Goal: Information Seeking & Learning: Learn about a topic

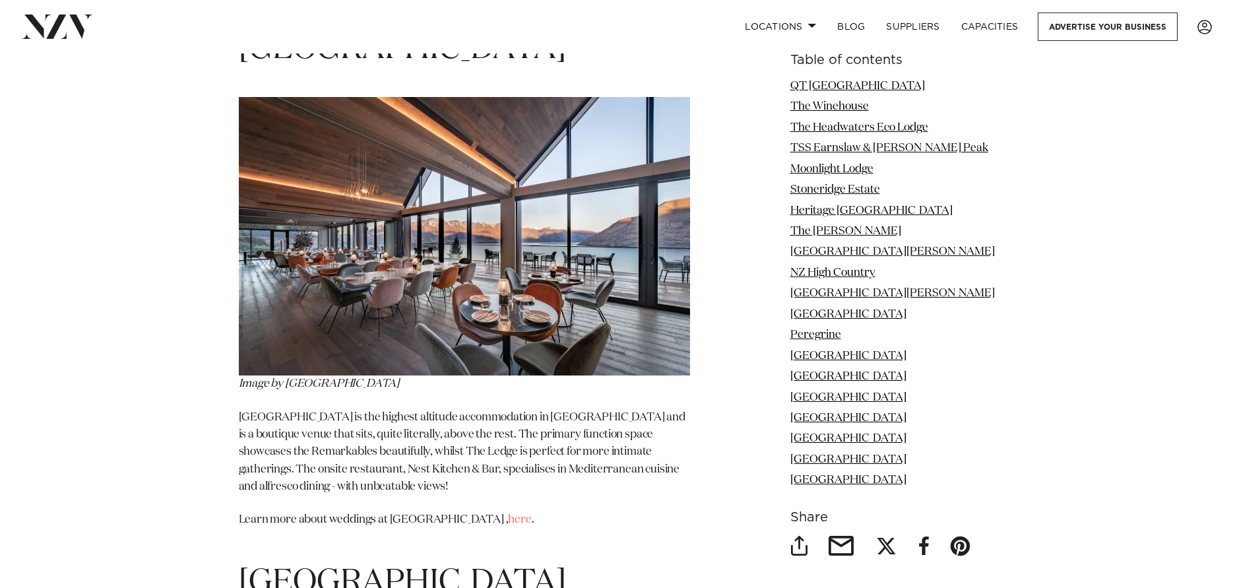
scroll to position [9432, 0]
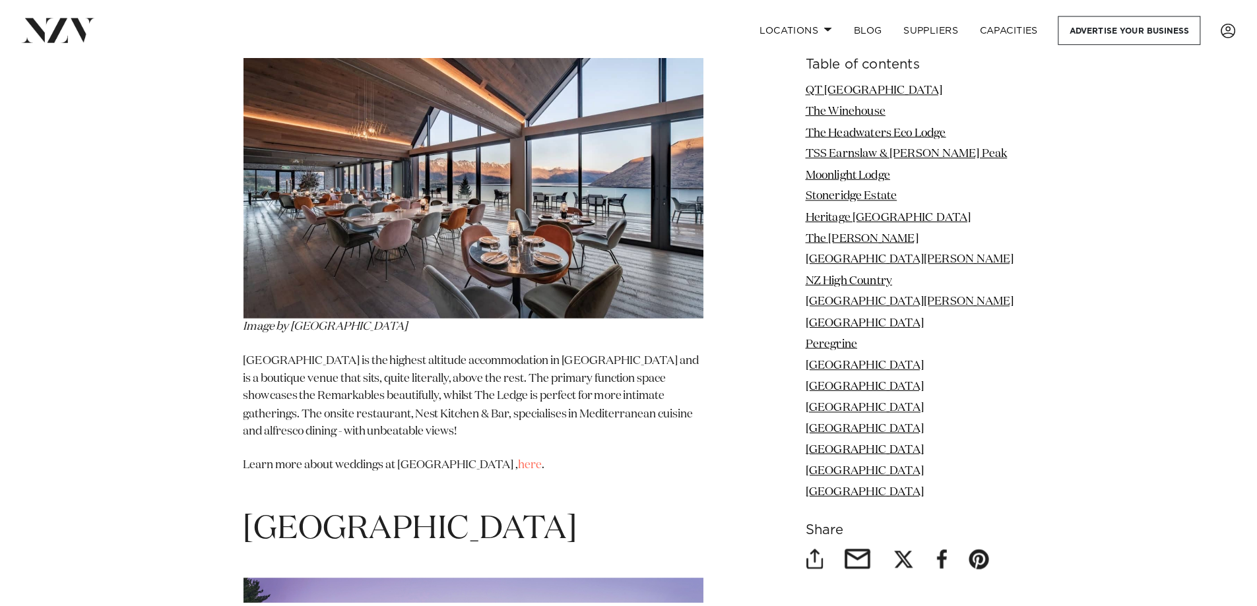
scroll to position [8970, 0]
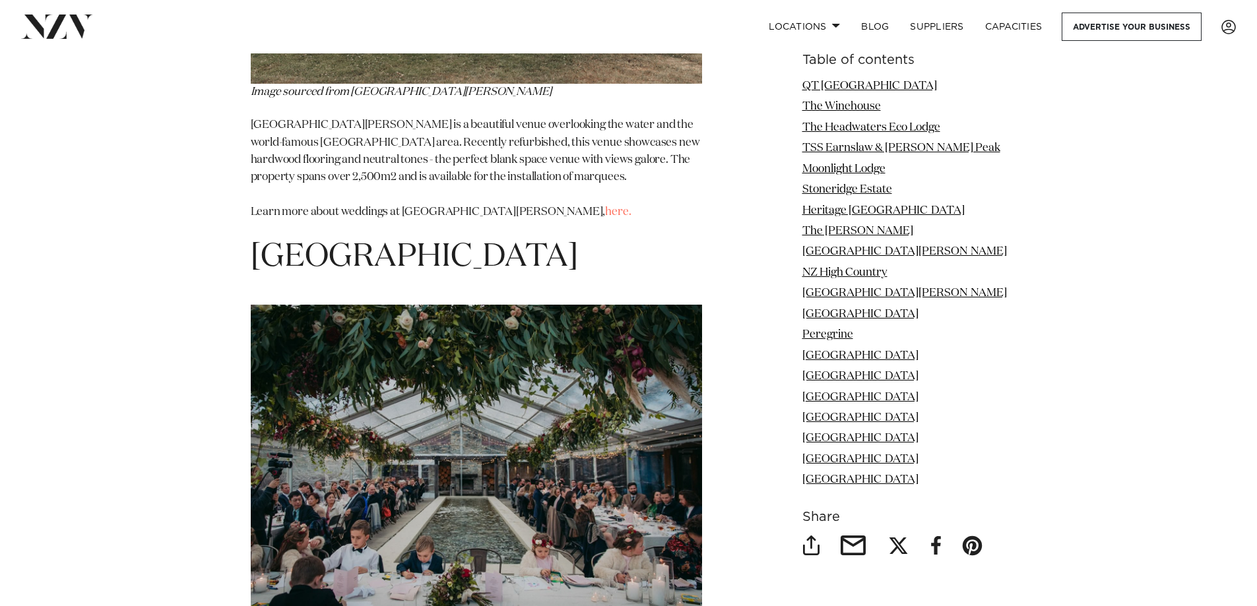
scroll to position [7783, 0]
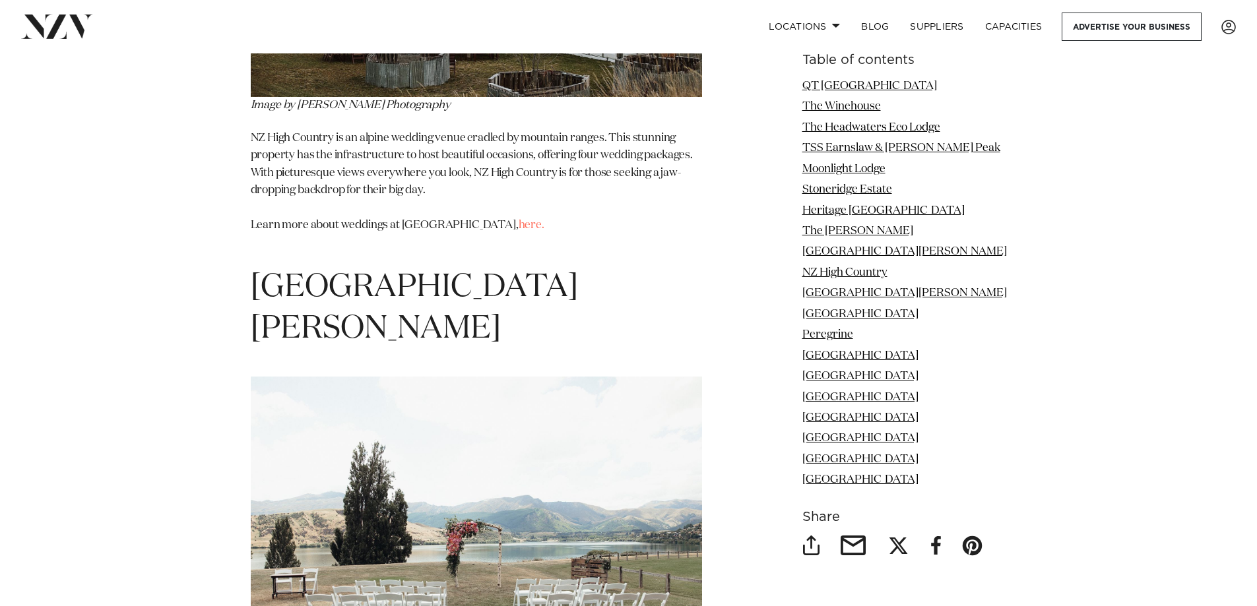
scroll to position [7190, 0]
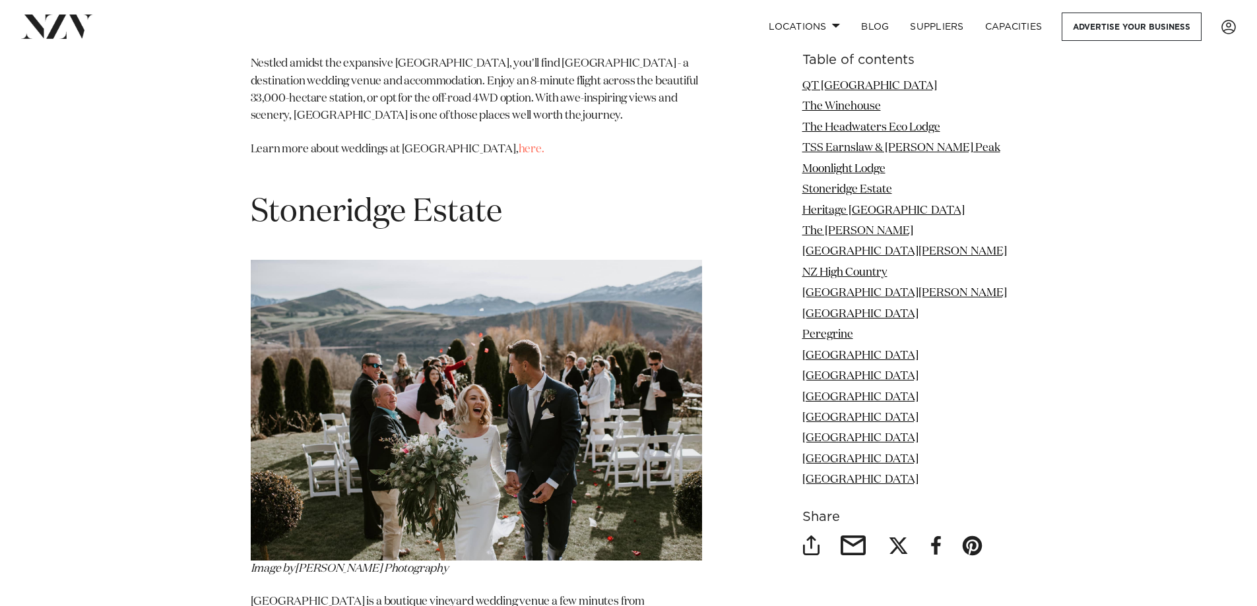
scroll to position [4419, 0]
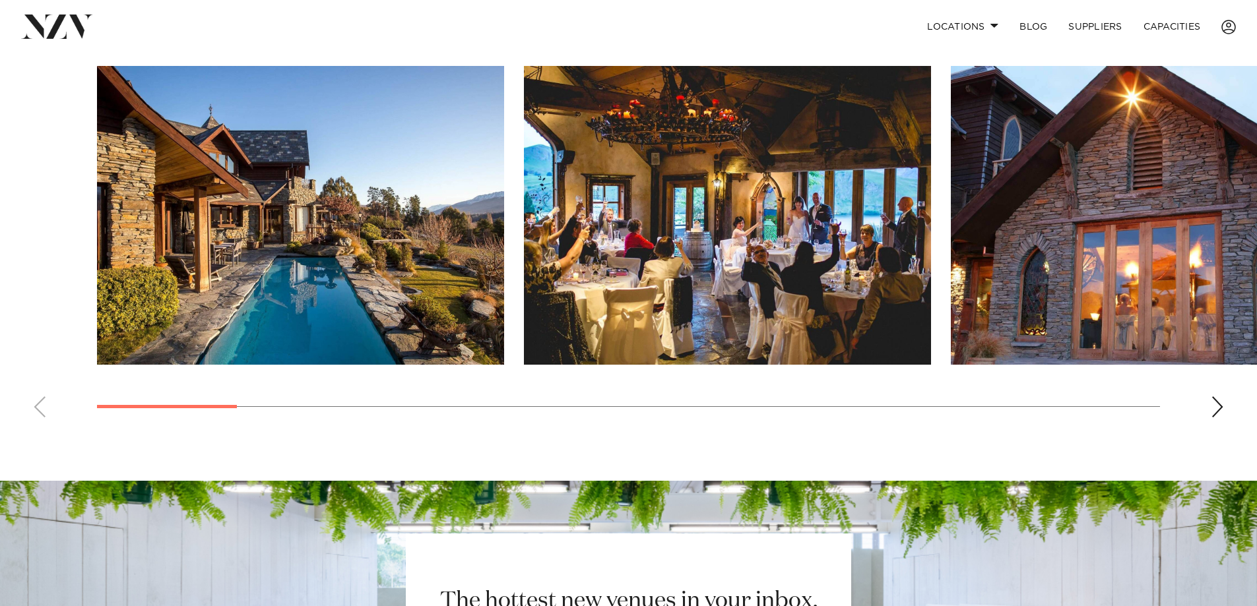
scroll to position [989, 0]
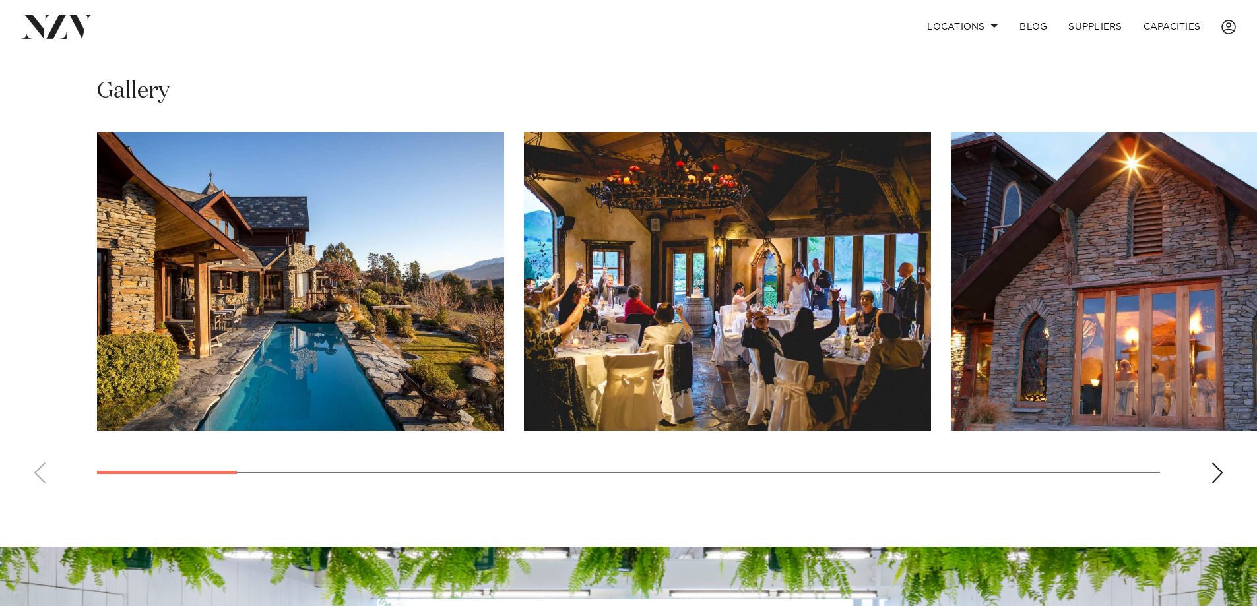
click at [1220, 462] on div "Next slide" at bounding box center [1216, 472] width 13 height 21
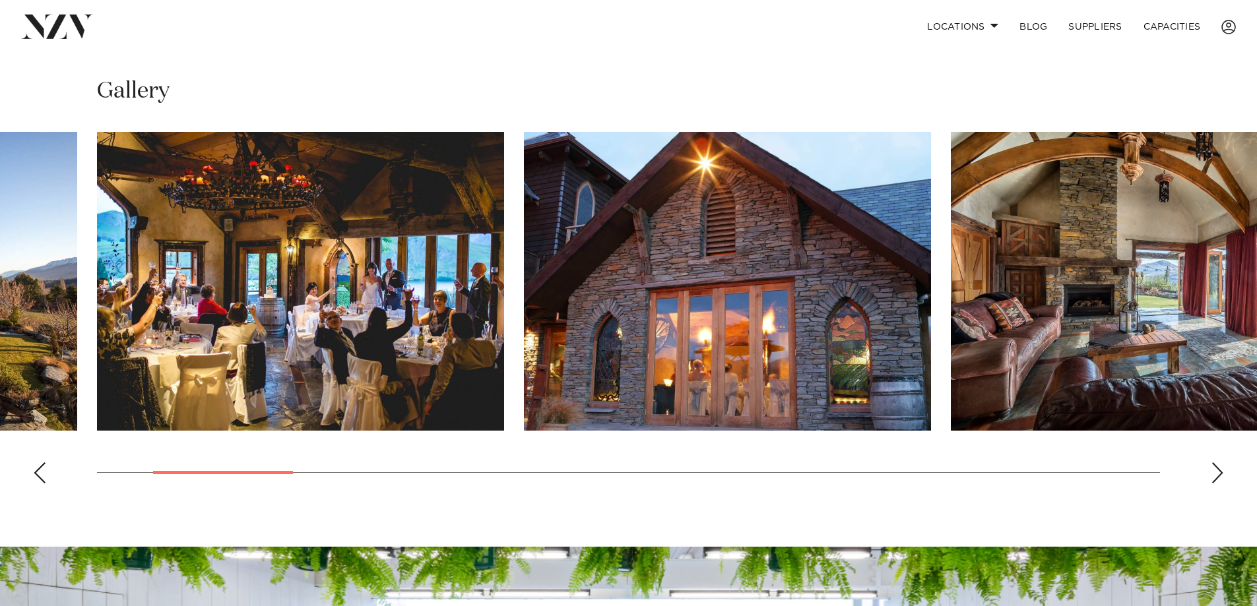
click at [1220, 462] on div "Next slide" at bounding box center [1216, 472] width 13 height 21
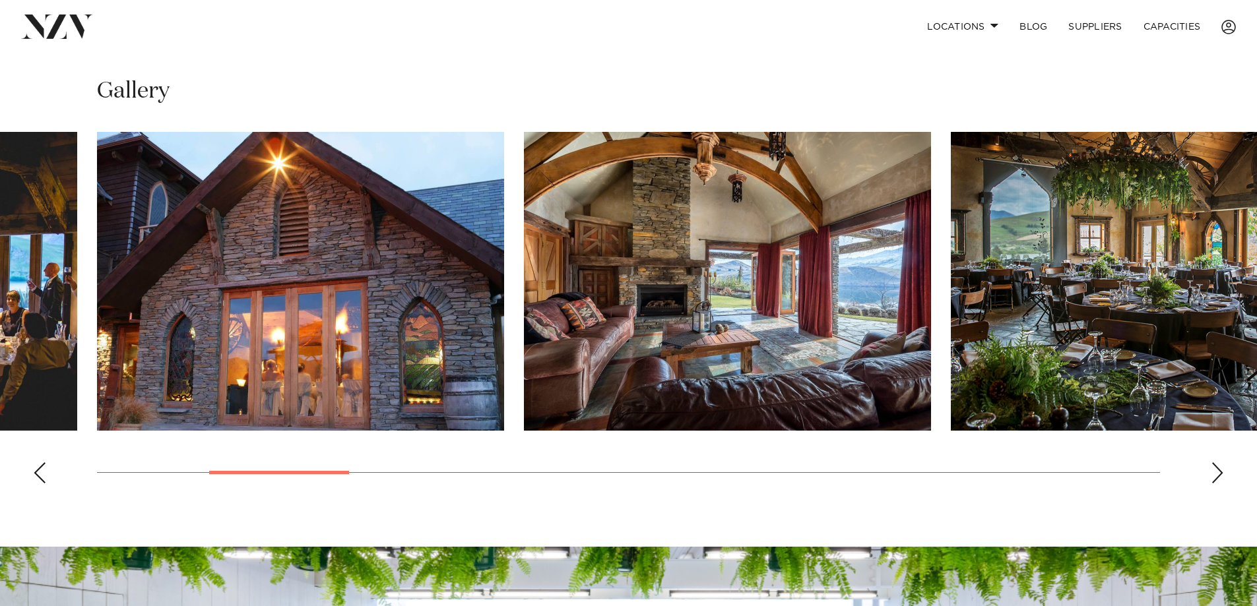
click at [1220, 462] on div "Next slide" at bounding box center [1216, 472] width 13 height 21
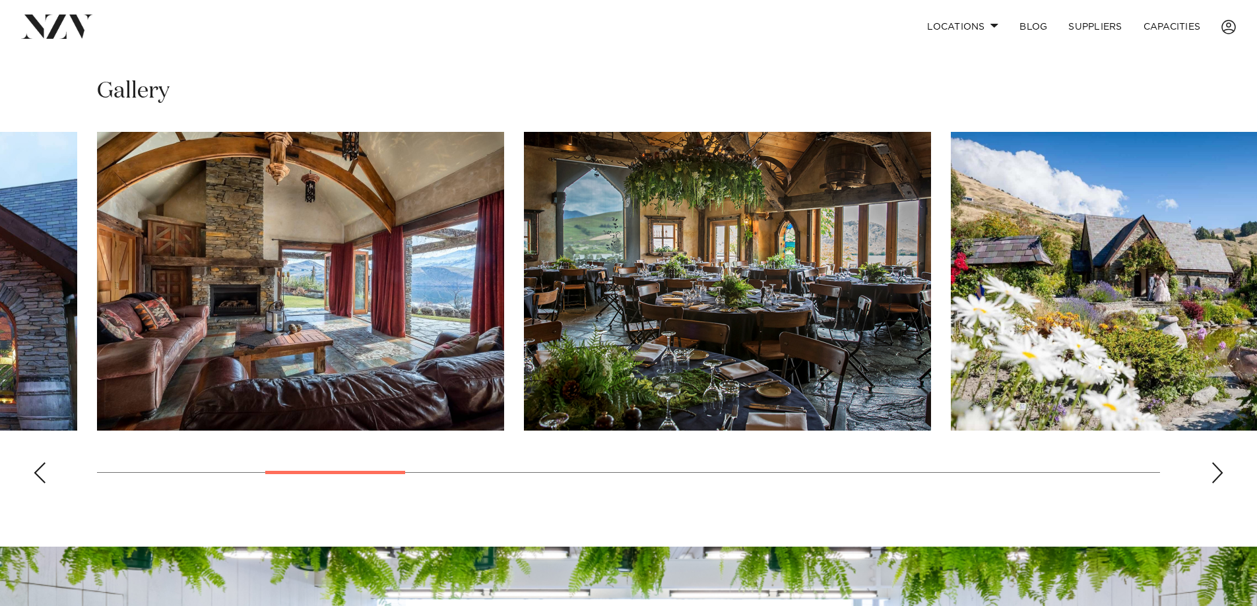
click at [1220, 462] on div "Next slide" at bounding box center [1216, 472] width 13 height 21
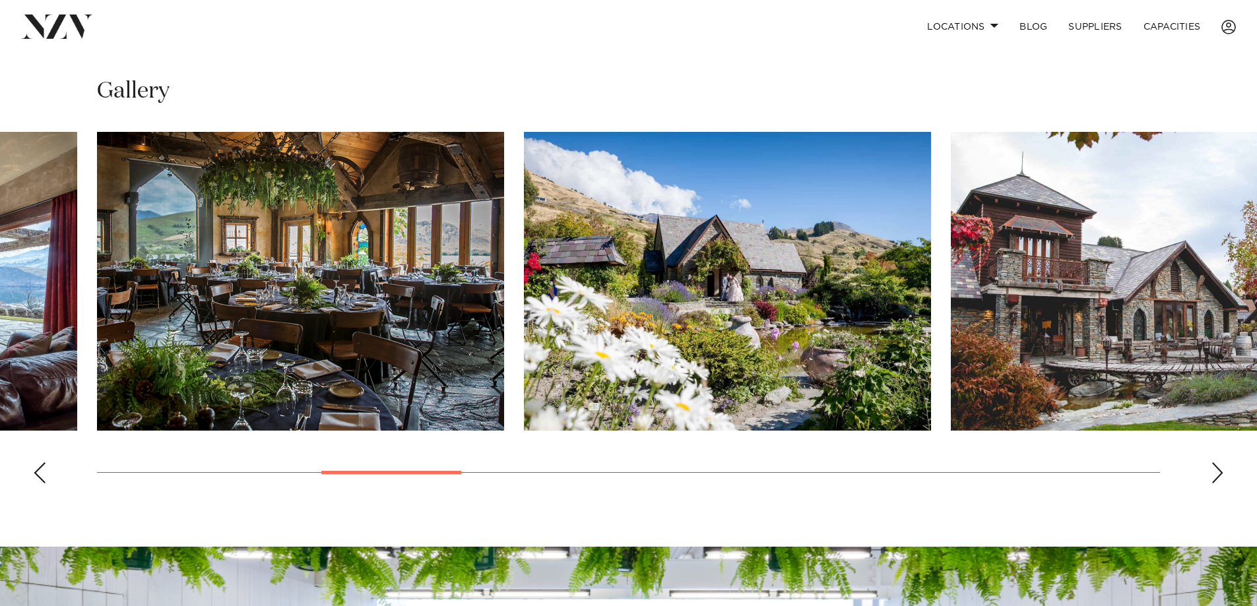
click at [1220, 462] on div "Next slide" at bounding box center [1216, 472] width 13 height 21
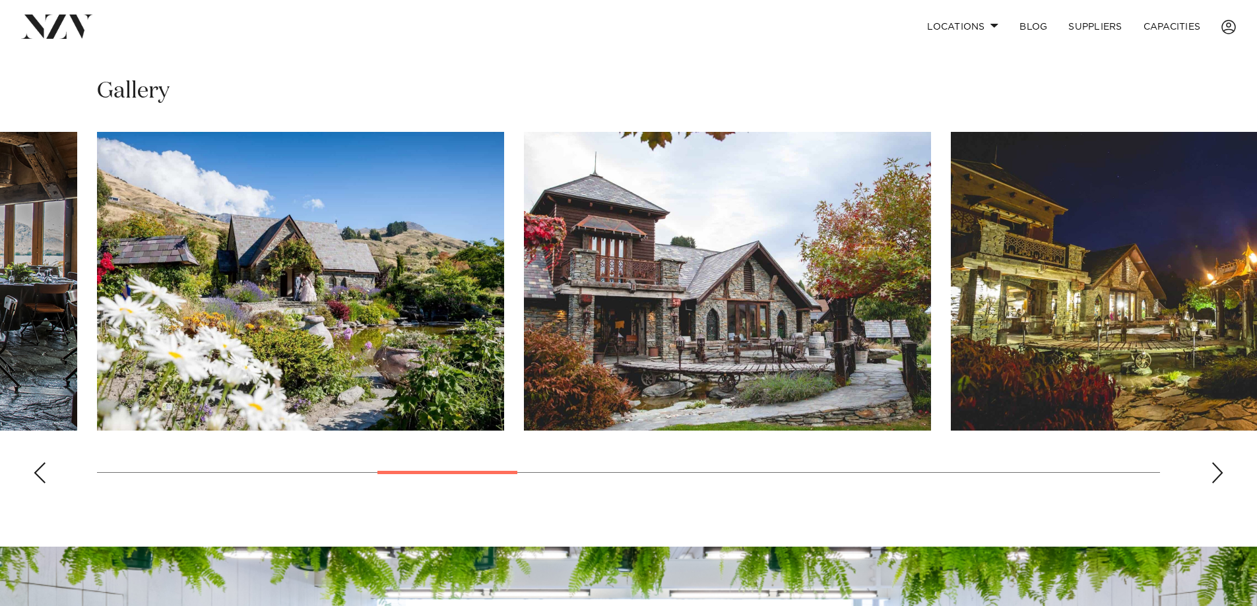
click at [1220, 462] on div "Next slide" at bounding box center [1216, 472] width 13 height 21
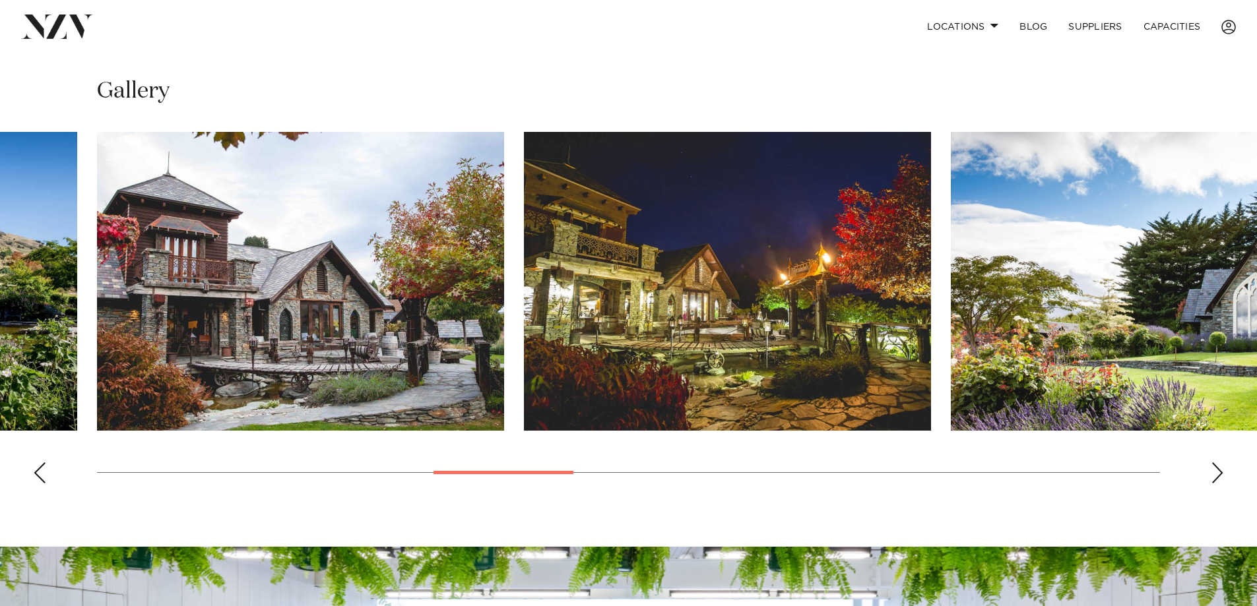
click at [1220, 462] on div "Next slide" at bounding box center [1216, 472] width 13 height 21
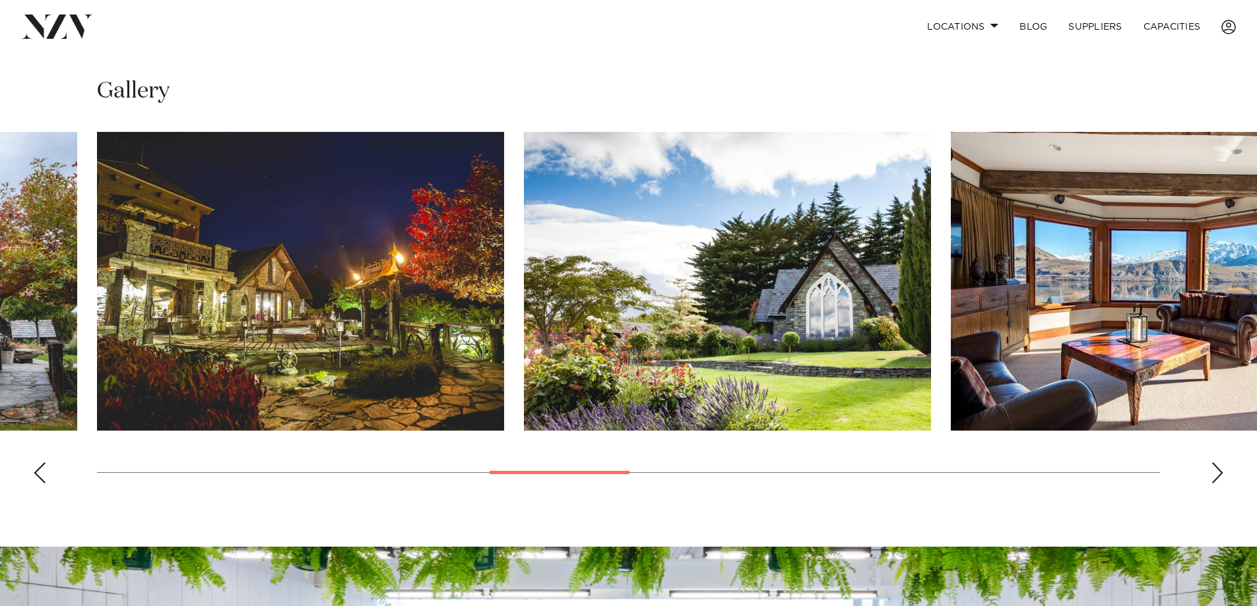
click at [1220, 462] on div "Next slide" at bounding box center [1216, 472] width 13 height 21
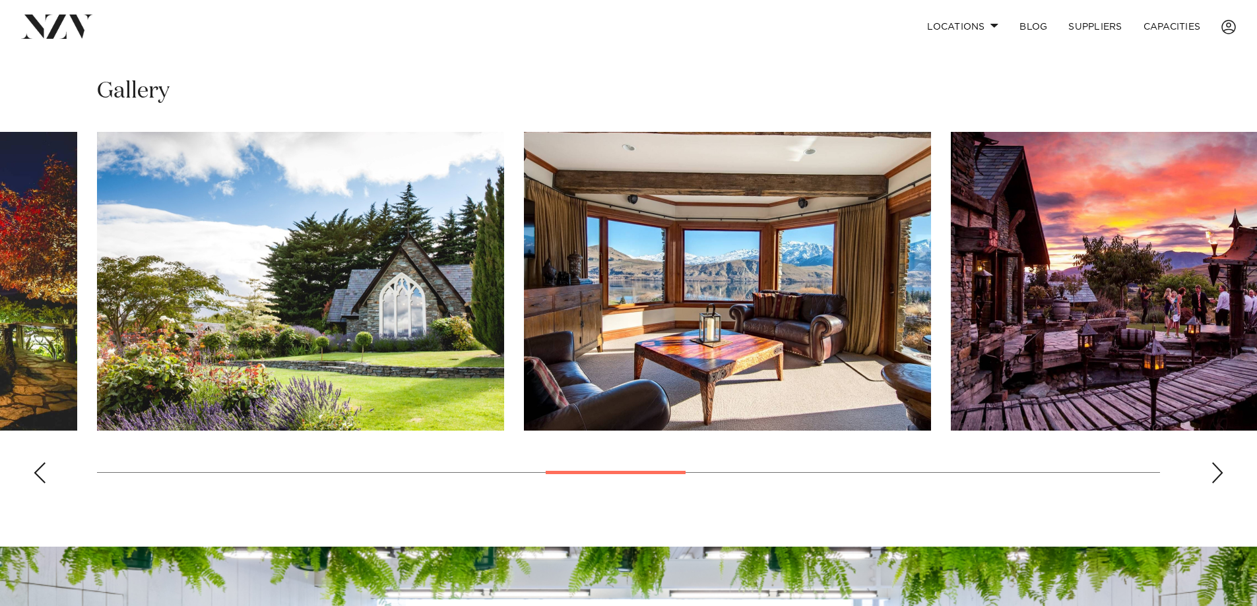
click at [1220, 462] on div "Next slide" at bounding box center [1216, 472] width 13 height 21
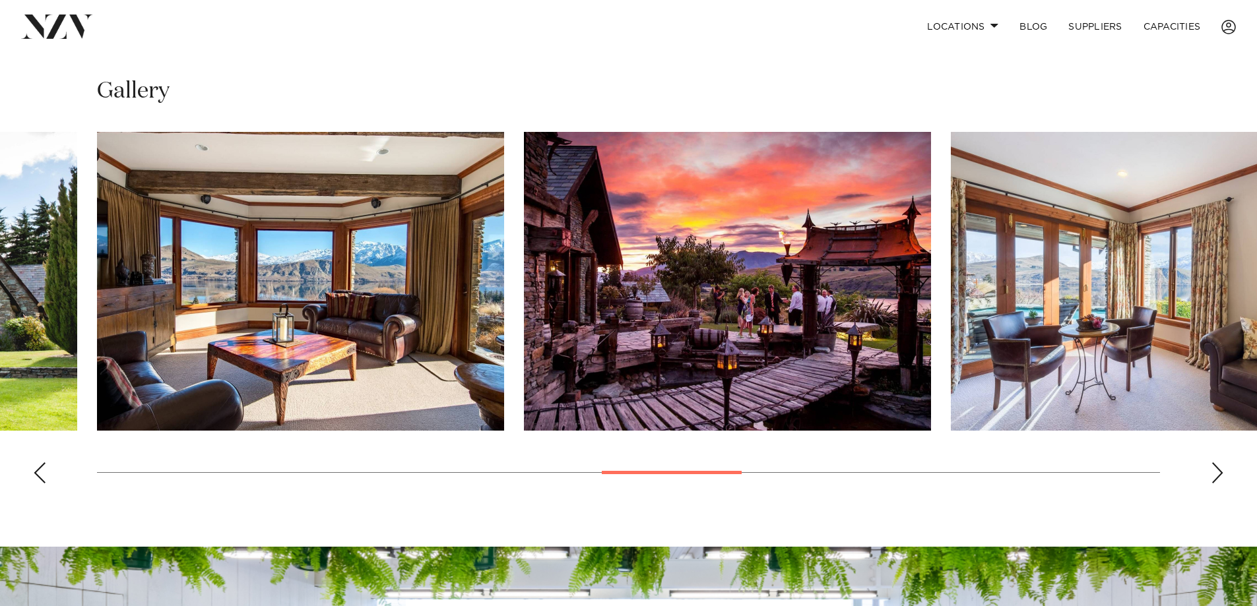
click at [1220, 462] on div "Next slide" at bounding box center [1216, 472] width 13 height 21
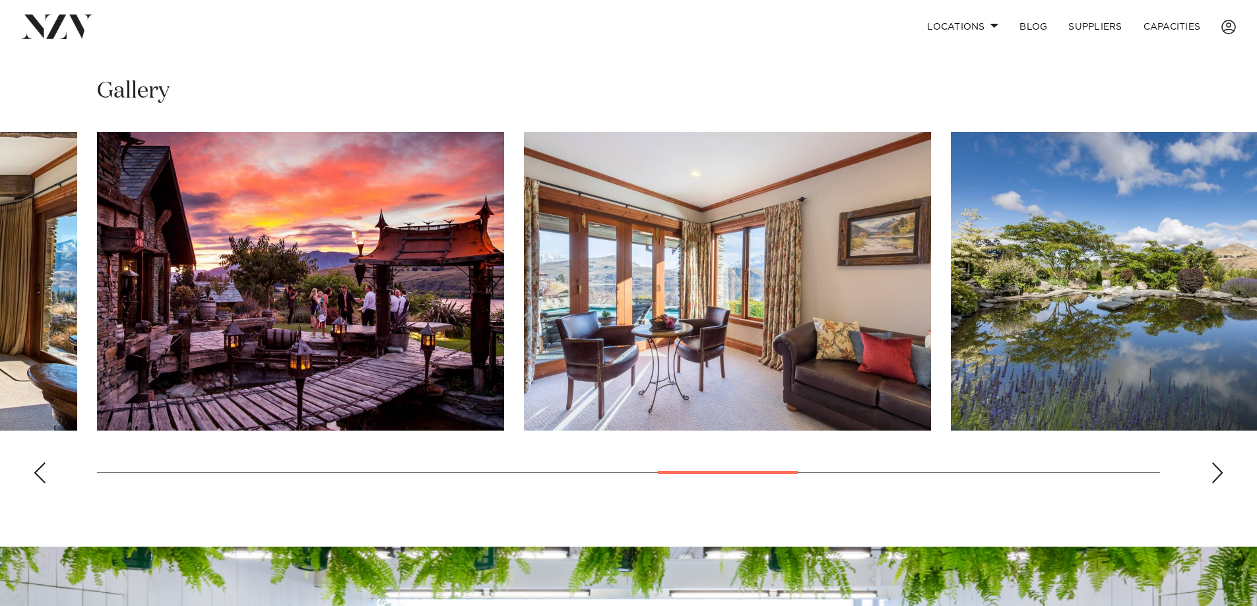
click at [1220, 462] on div "Next slide" at bounding box center [1216, 472] width 13 height 21
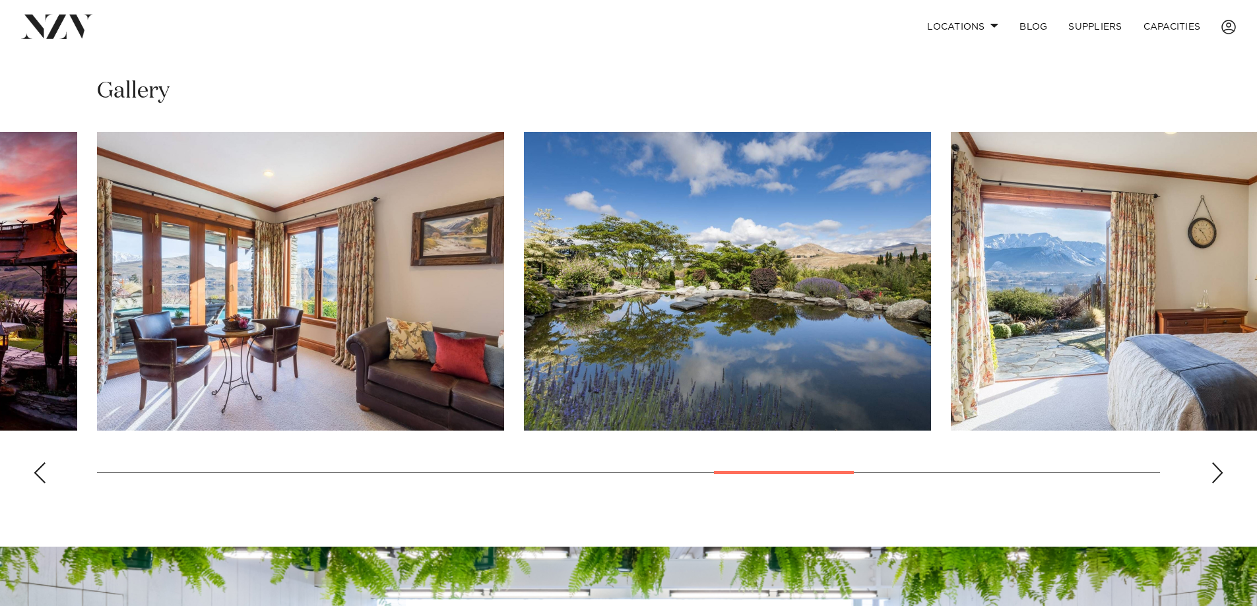
click at [1220, 462] on div "Next slide" at bounding box center [1216, 472] width 13 height 21
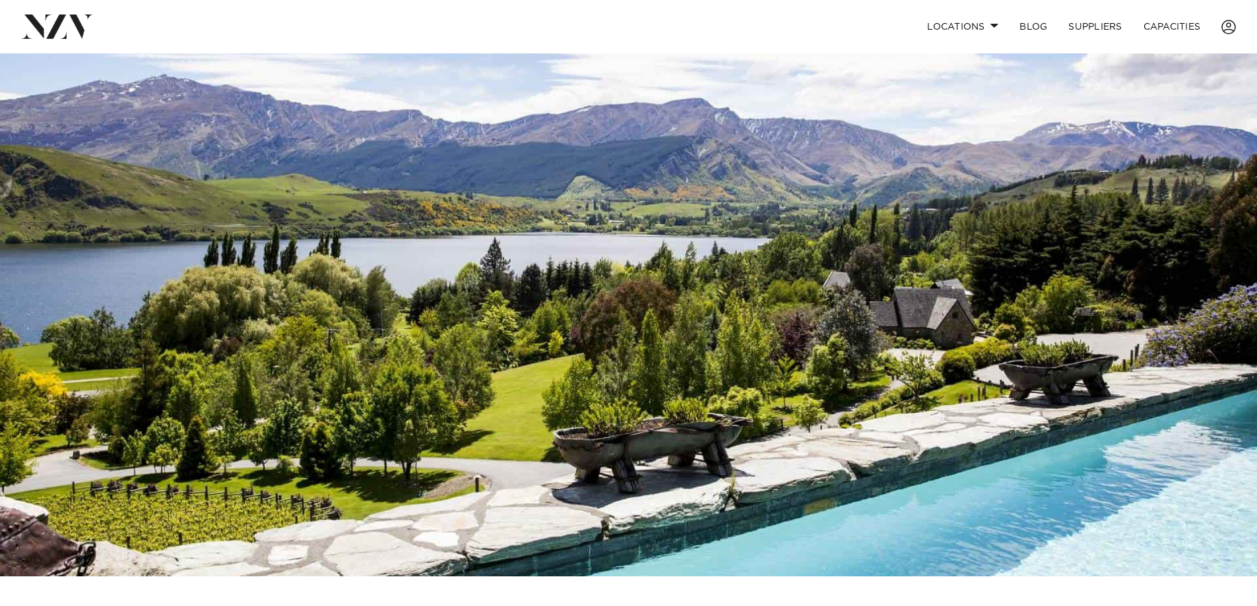
scroll to position [0, 0]
